Goal: Task Accomplishment & Management: Complete application form

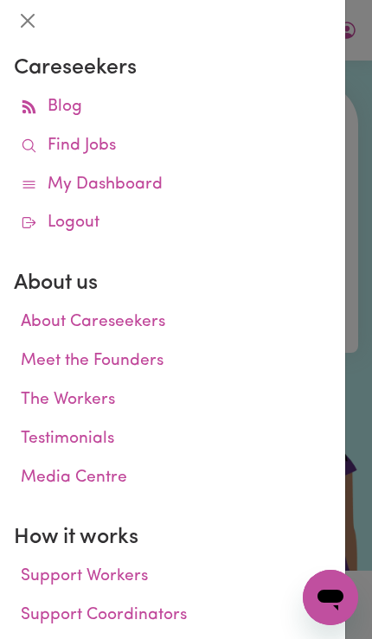
click at [204, 144] on link "Find Jobs" at bounding box center [173, 146] width 318 height 39
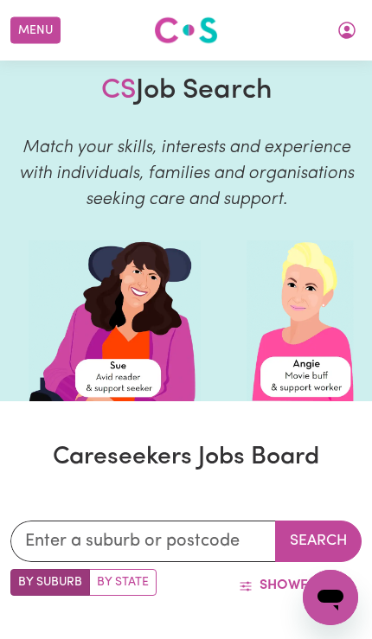
click at [349, 33] on icon "My Account" at bounding box center [347, 30] width 21 height 21
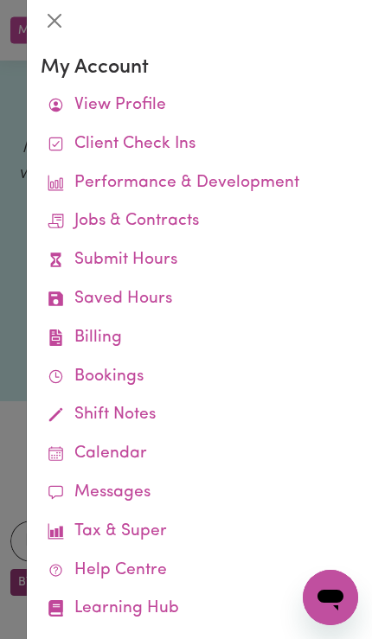
click at [224, 260] on link "Submit Hours" at bounding box center [200, 260] width 318 height 39
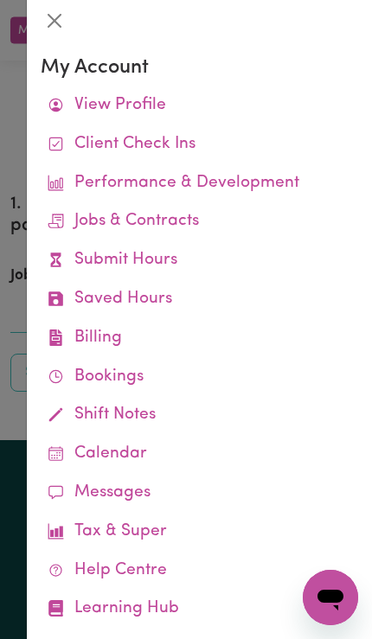
click at [19, 216] on div at bounding box center [186, 319] width 372 height 639
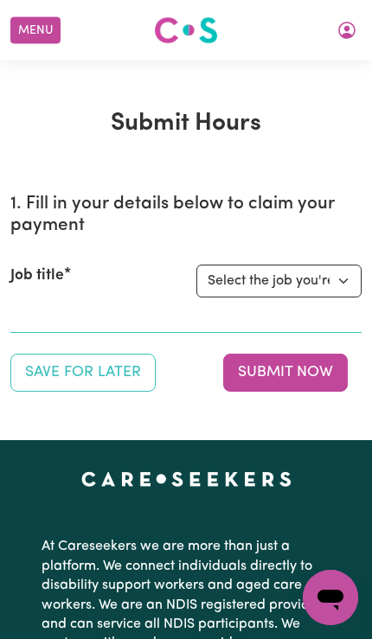
click at [355, 30] on button "My Account" at bounding box center [347, 30] width 36 height 29
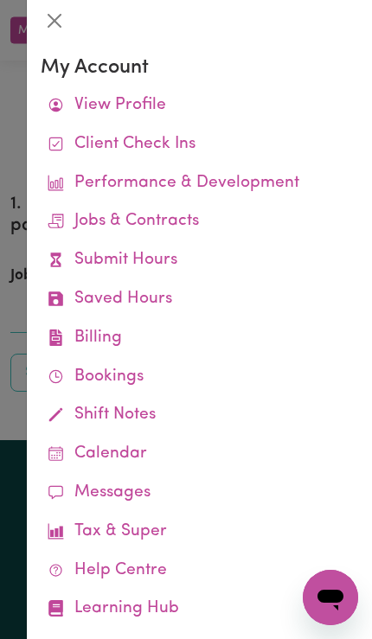
click at [0, 0] on link "Job Reports" at bounding box center [0, 0] width 0 height 0
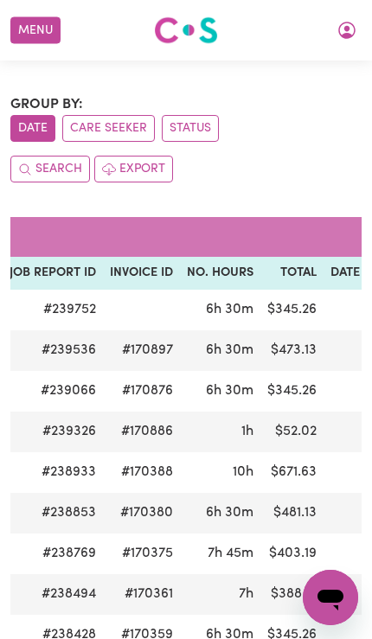
scroll to position [0, 247]
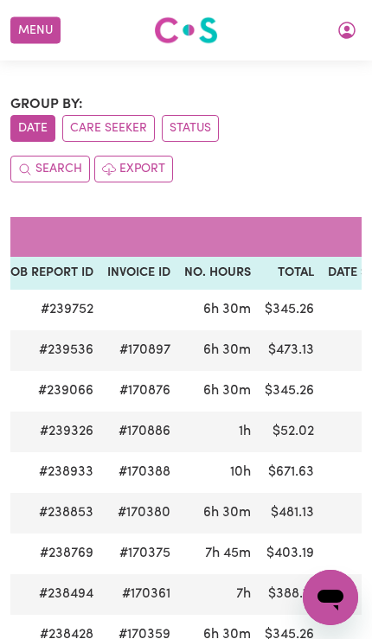
click at [337, 29] on icon "My Account" at bounding box center [347, 30] width 21 height 21
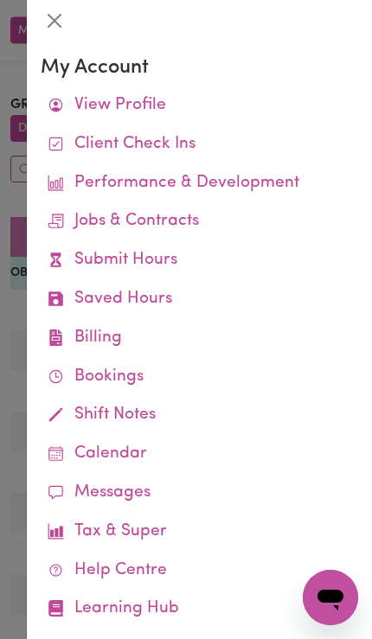
click at [209, 265] on link "Submit Hours" at bounding box center [200, 260] width 318 height 39
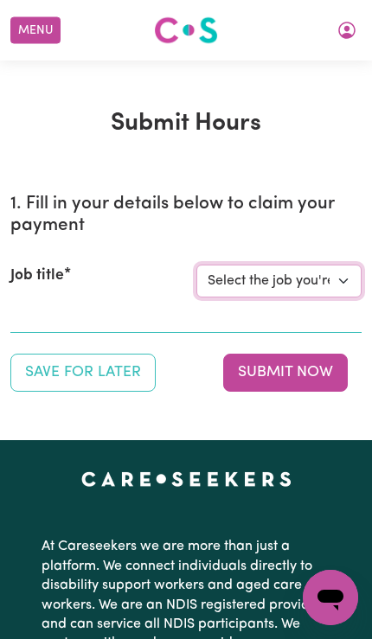
click at [314, 291] on select "Select the job you're submitting hours for... [[PERSON_NAME]] Support Worker Ne…" at bounding box center [278, 281] width 165 height 33
select select "14115"
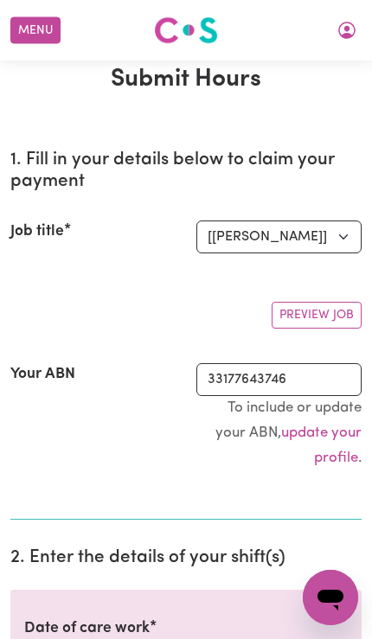
scroll to position [267, 0]
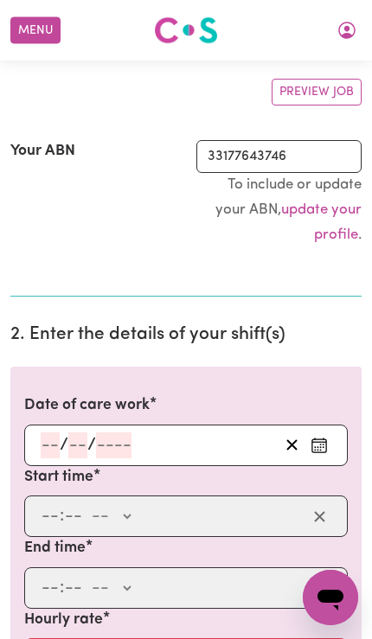
click at [324, 445] on icon "Enter the date of care work" at bounding box center [319, 445] width 17 height 17
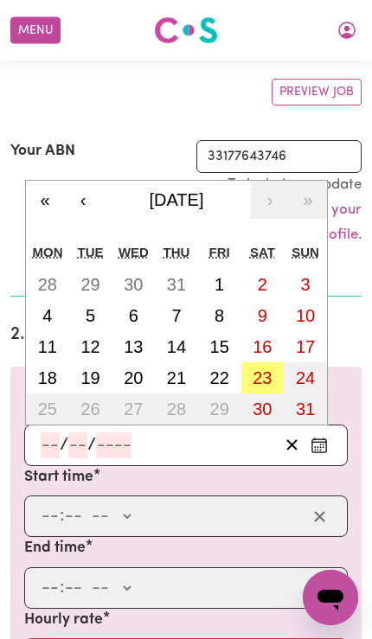
click at [138, 376] on abbr "20" at bounding box center [133, 378] width 19 height 19
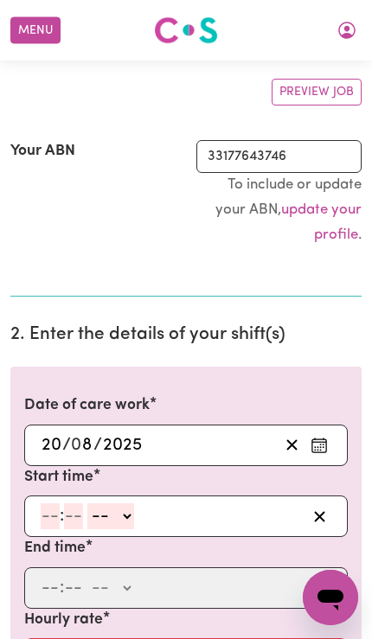
type input "[DATE]"
type input "20"
type input "8"
type input "2025"
click at [42, 511] on input "number" at bounding box center [50, 517] width 19 height 26
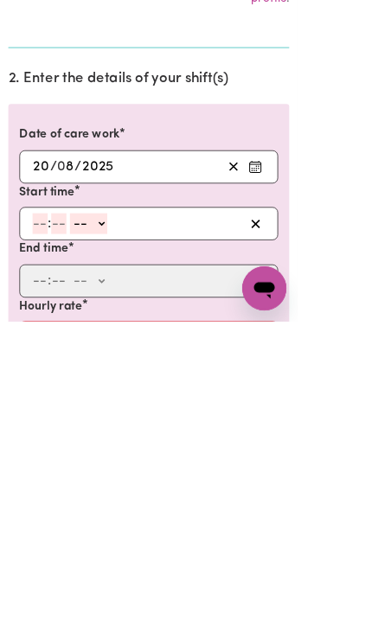
type input "4"
type input "0"
click at [125, 504] on select "-- AM PM" at bounding box center [108, 517] width 47 height 26
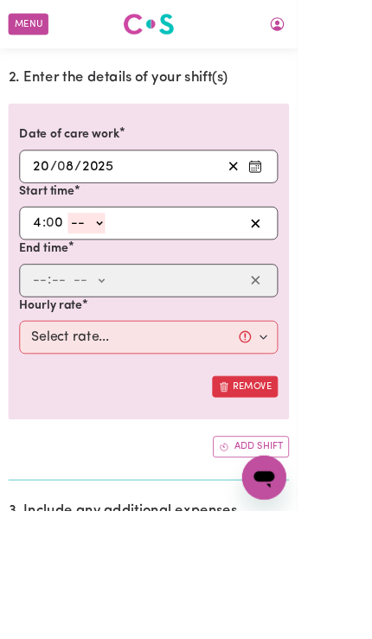
select select "pm"
type input "16:00"
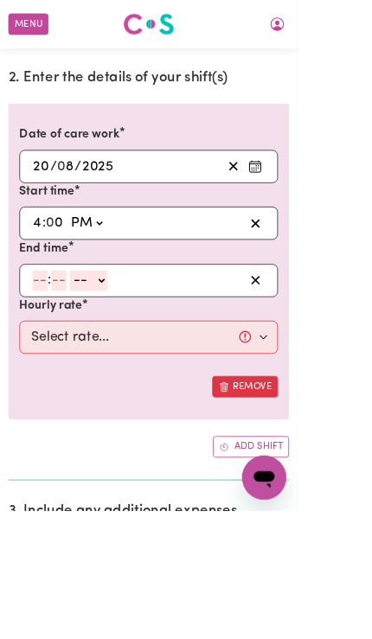
click at [47, 351] on input "number" at bounding box center [50, 351] width 19 height 26
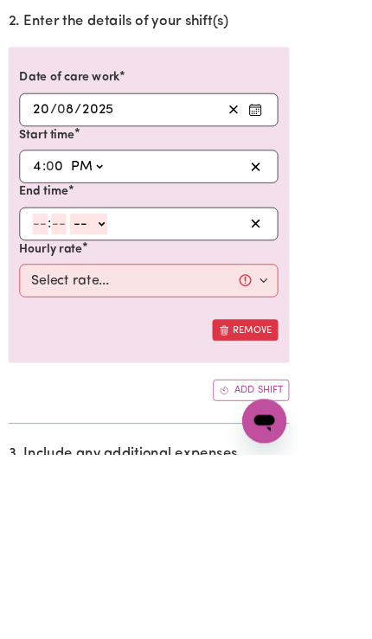
type input "5"
type input "0"
click at [127, 338] on select "-- AM PM" at bounding box center [108, 351] width 47 height 26
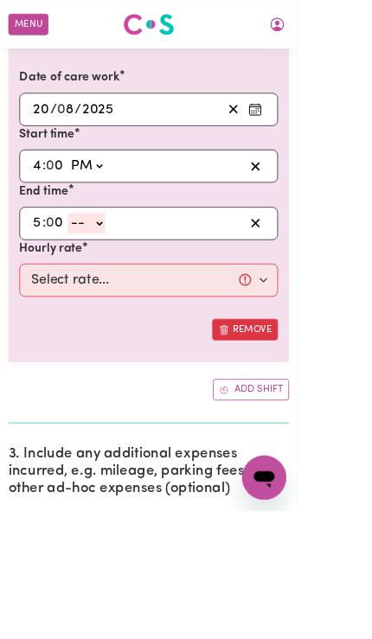
select select "pm"
type input "17:00"
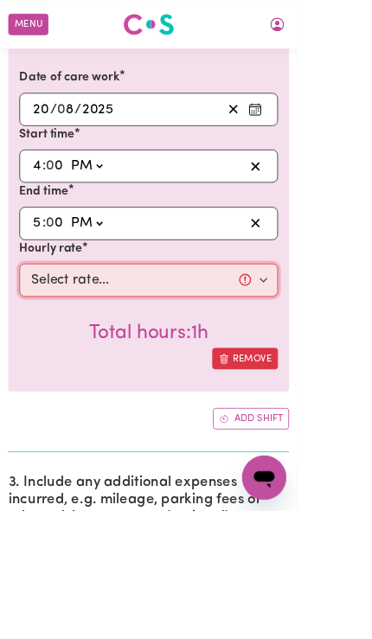
click at [79, 347] on select "Select rate... $57.17 (Weekday) $77.96 ([DATE]) $103.95 ([DATE]) $129.94 (Publi…" at bounding box center [186, 352] width 324 height 42
select select "57.17-Weekday"
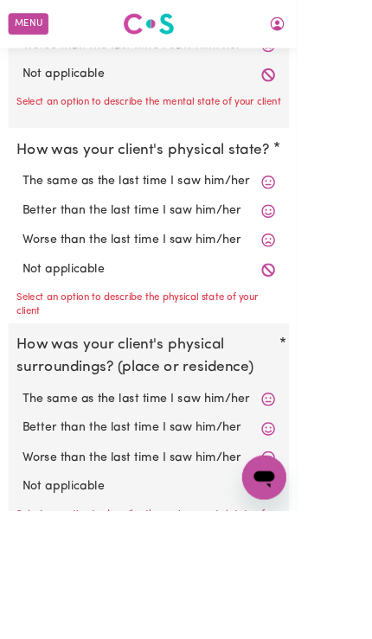
scroll to position [1382, 0]
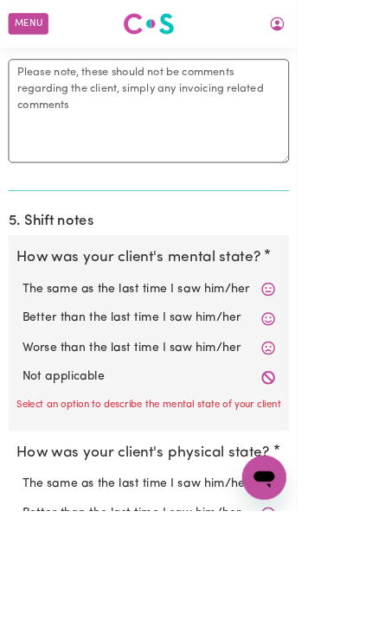
click at [55, 466] on label "Not applicable" at bounding box center [186, 471] width 317 height 22
click at [28, 460] on input "Not applicable" at bounding box center [27, 459] width 1 height 1
radio input "true"
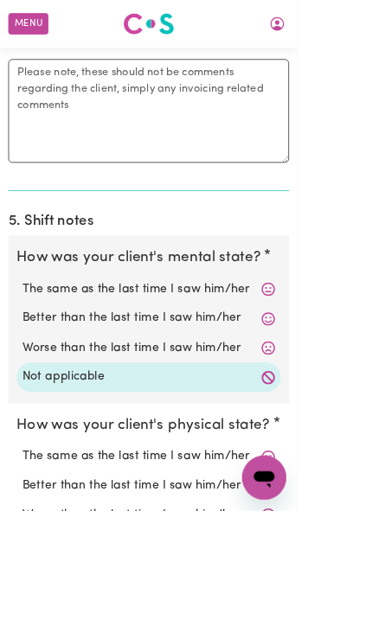
radio input "true"
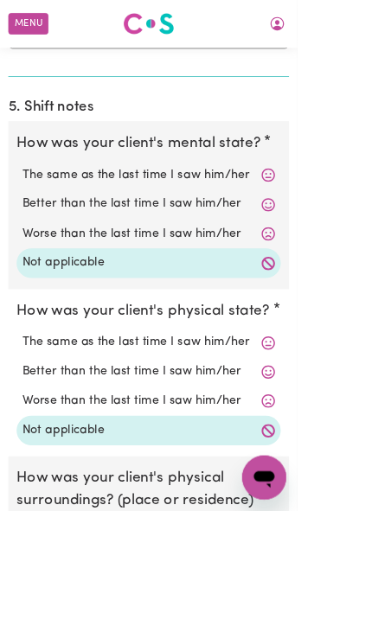
scroll to position [1525, 0]
radio input "true"
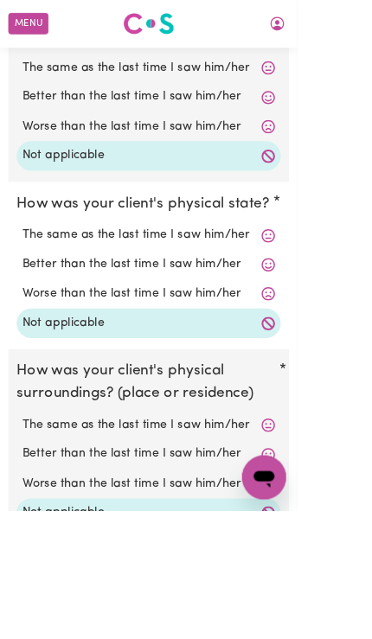
scroll to position [1665, 18]
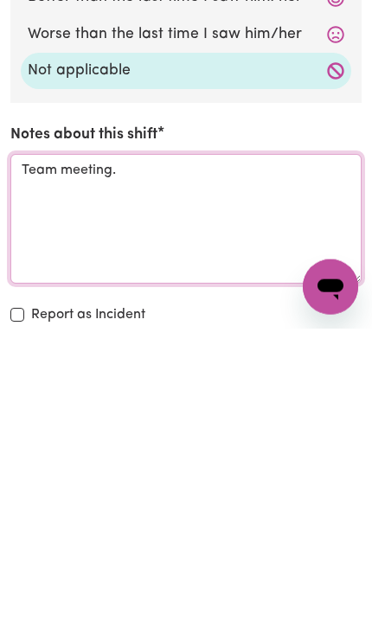
type textarea "Team meeting."
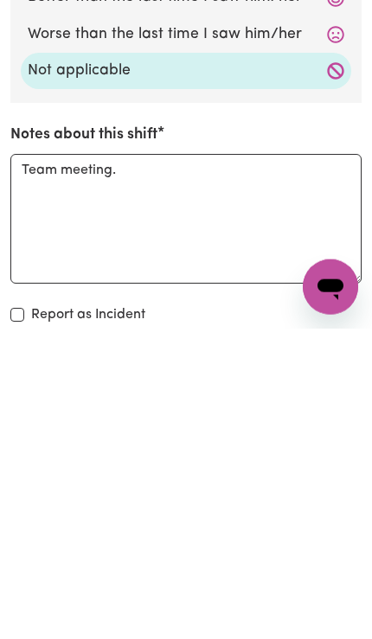
scroll to position [2231, 0]
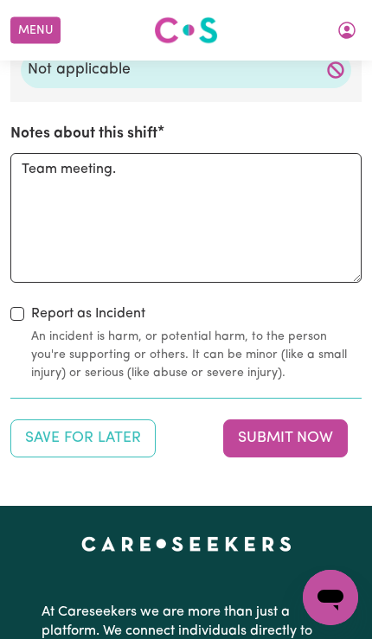
click at [307, 423] on button "Submit Now" at bounding box center [285, 439] width 125 height 38
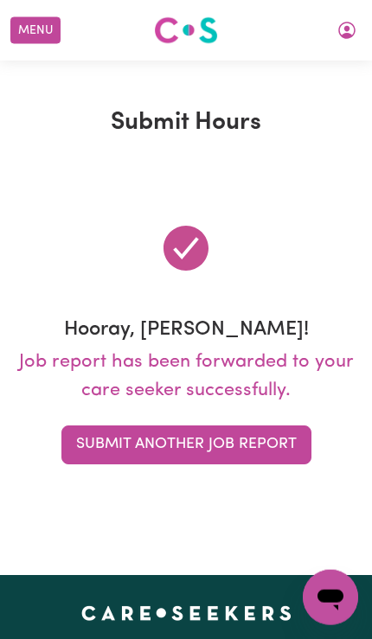
scroll to position [0, 0]
